Goal: Task Accomplishment & Management: Complete application form

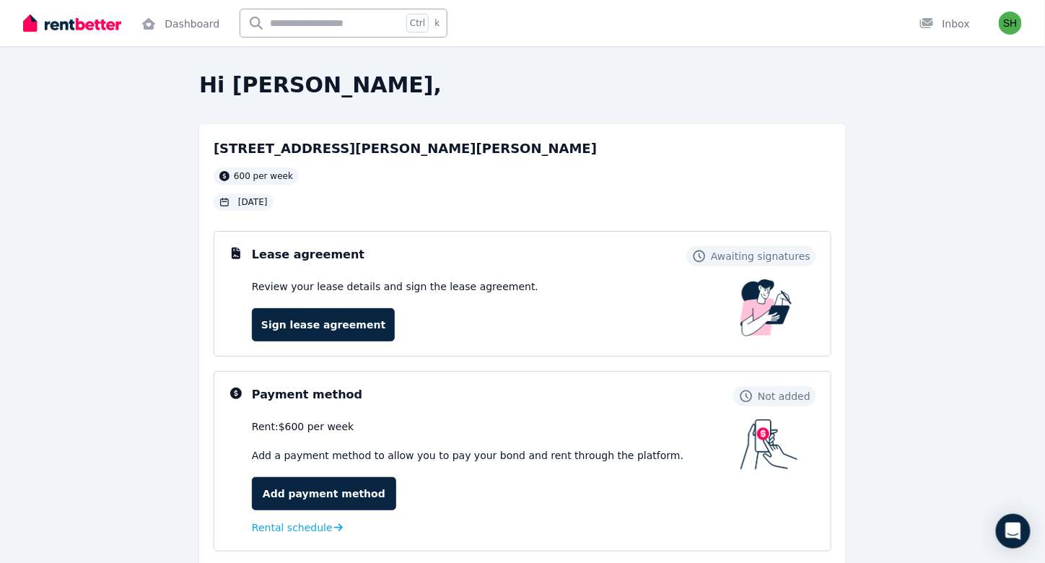
click at [260, 200] on span "06 Sep 2025" at bounding box center [253, 202] width 30 height 12
click at [384, 255] on div "Lease agreement Awaiting signatures" at bounding box center [534, 256] width 564 height 20
click at [340, 320] on link "Sign lease agreement" at bounding box center [323, 324] width 143 height 33
